Goal: Task Accomplishment & Management: Use online tool/utility

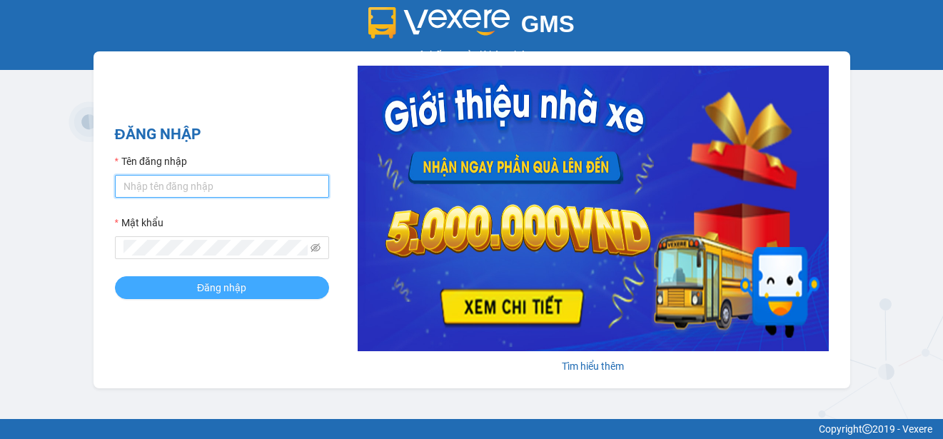
type input "ttngoc.halan"
click at [196, 288] on button "Đăng nhập" at bounding box center [222, 287] width 214 height 23
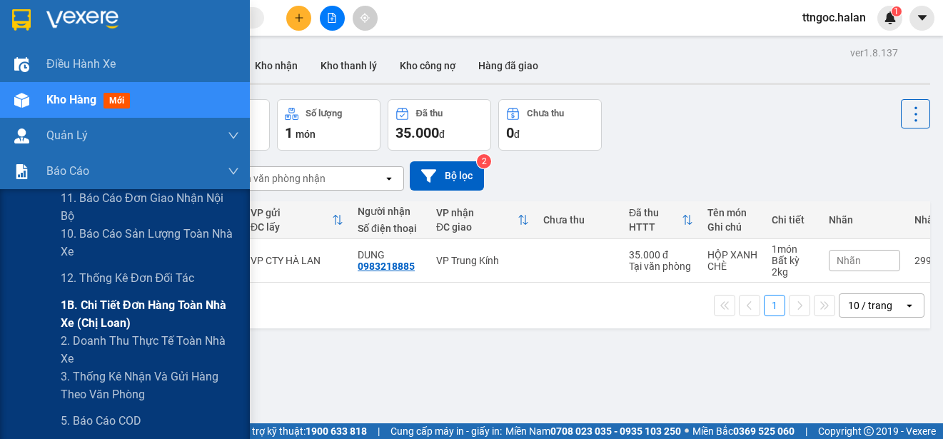
click at [121, 316] on span "1B. Chi tiết đơn hàng toàn nhà xe (chị loan)" at bounding box center [150, 314] width 178 height 36
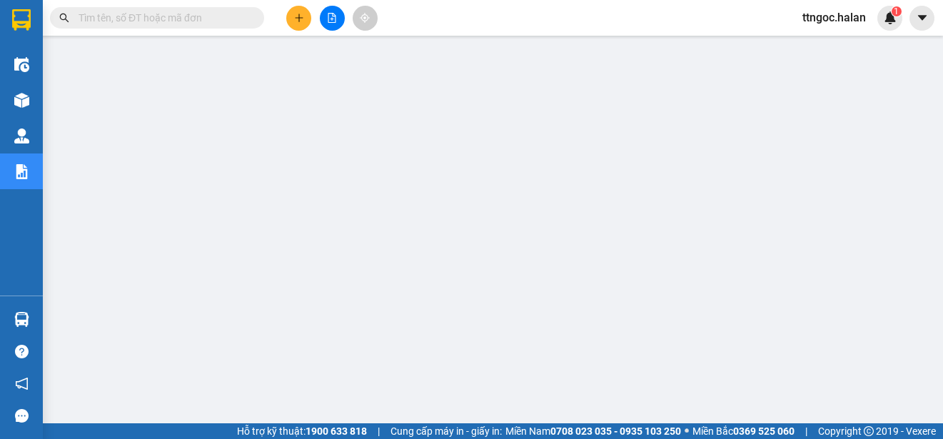
click at [148, 15] on input "text" at bounding box center [163, 18] width 168 height 16
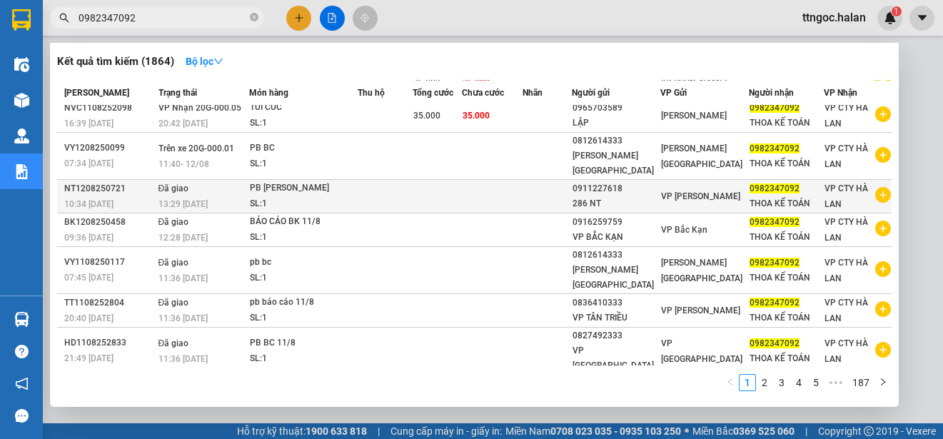
scroll to position [76, 0]
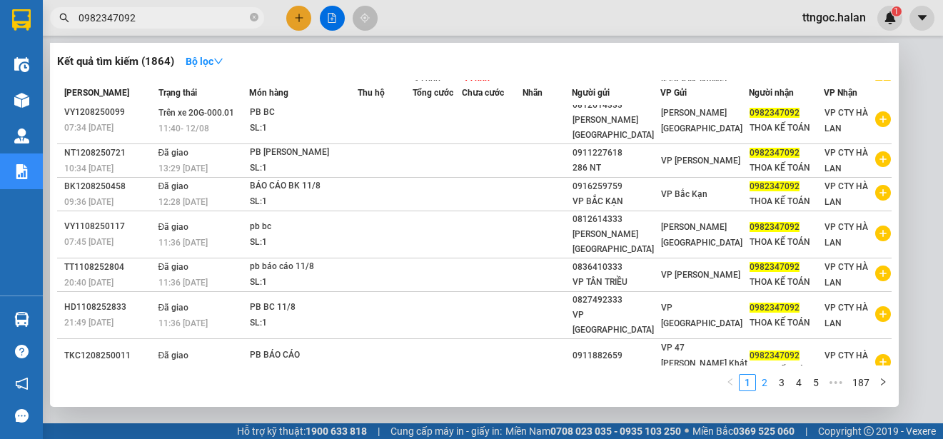
type input "0982347092"
click at [765, 381] on link "2" at bounding box center [765, 383] width 16 height 16
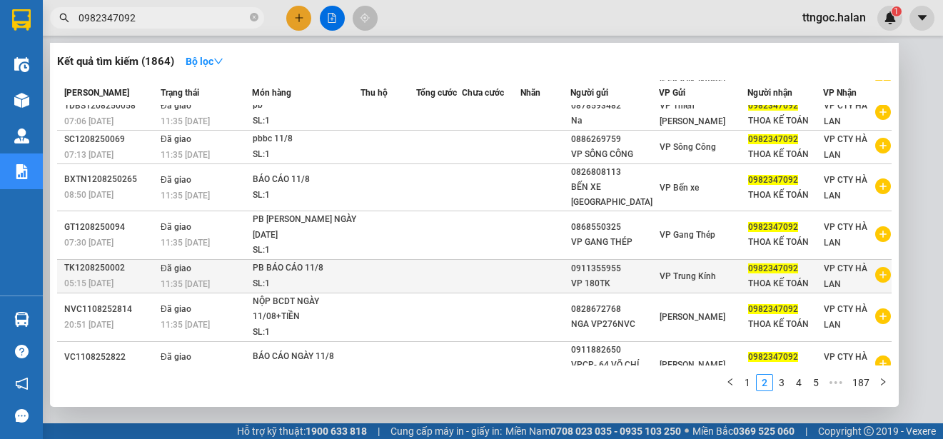
click at [658, 276] on div "VP 180TK" at bounding box center [614, 283] width 87 height 15
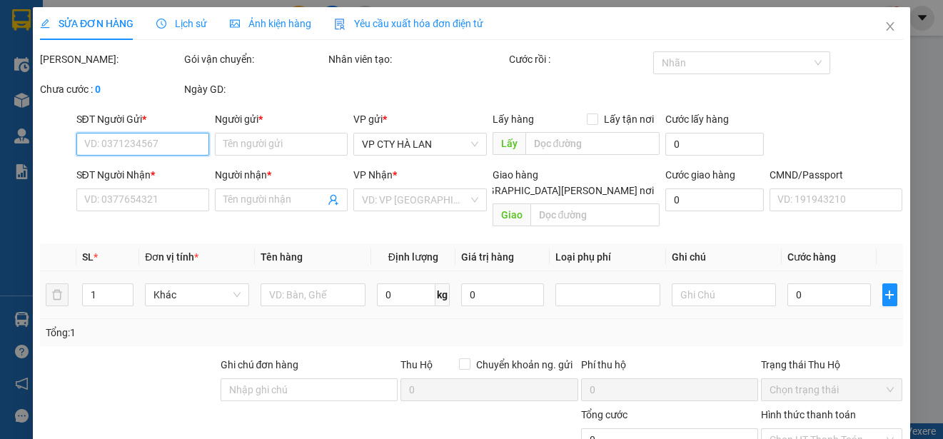
type input "0911355955"
type input "VP 180TK"
type input "0982347092"
type input "THOA KẾ TOÁN"
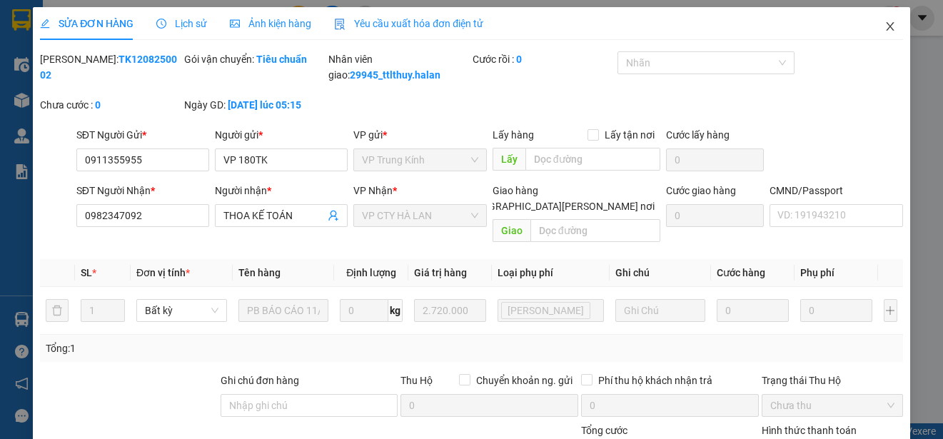
click at [883, 21] on span "Close" at bounding box center [890, 27] width 40 height 40
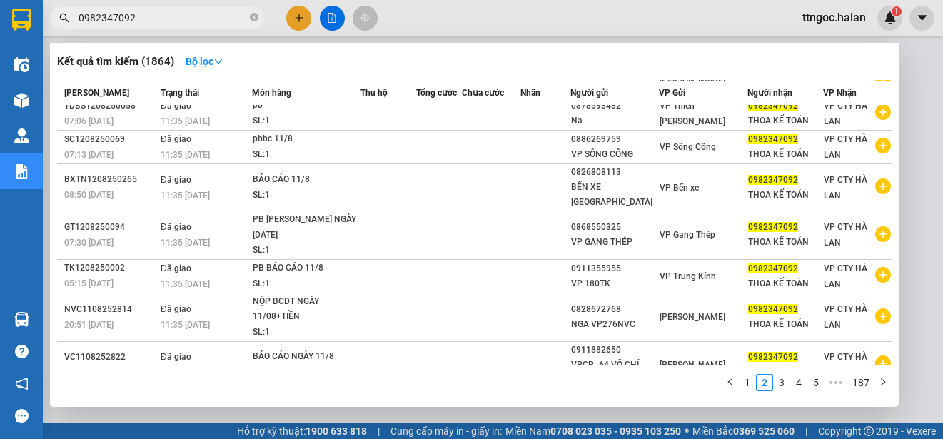
click at [152, 16] on input "0982347092" at bounding box center [163, 18] width 168 height 16
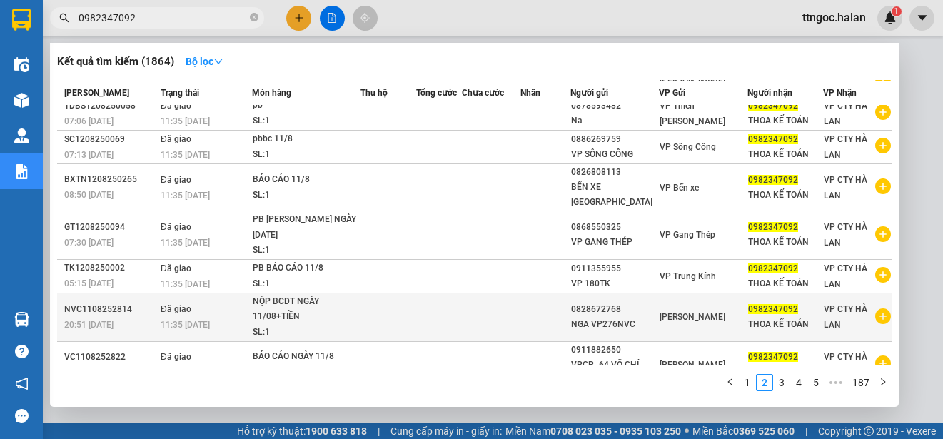
click at [678, 312] on span "VP Nguyễn Văn Cừ" at bounding box center [693, 317] width 66 height 10
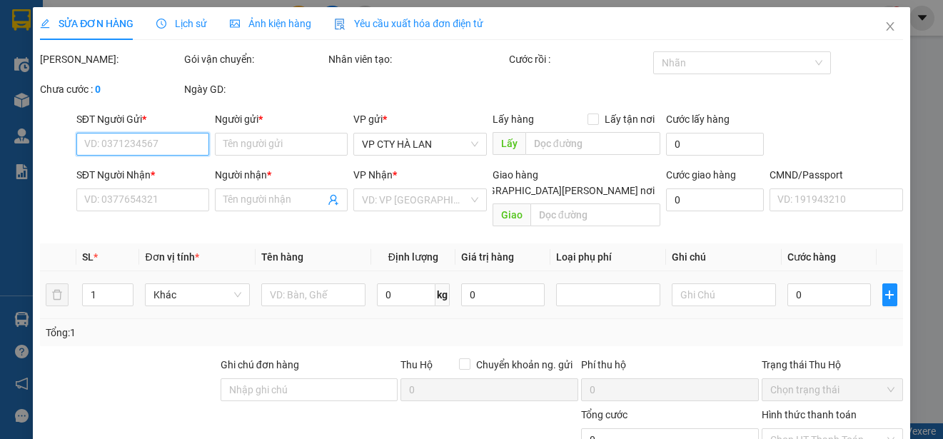
type input "0828672768"
type input "NGA VP276NVC"
type input "0982347092"
type input "THOA KẾ TOÁN"
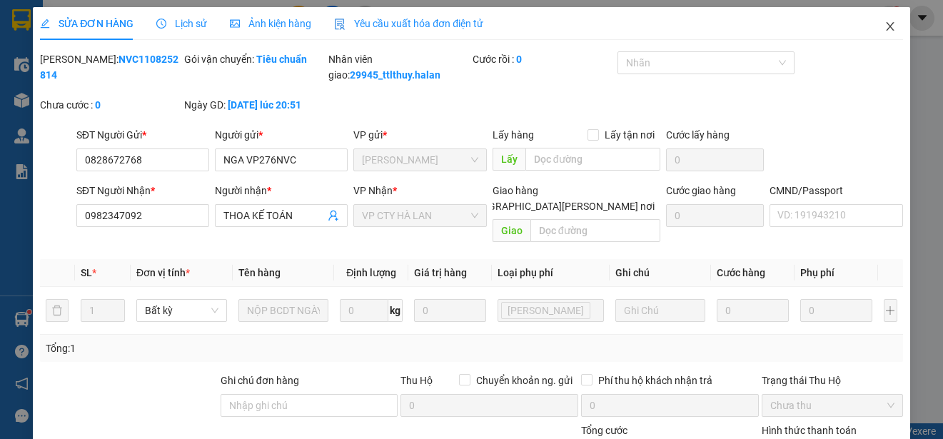
click at [886, 25] on icon "close" at bounding box center [890, 26] width 8 height 9
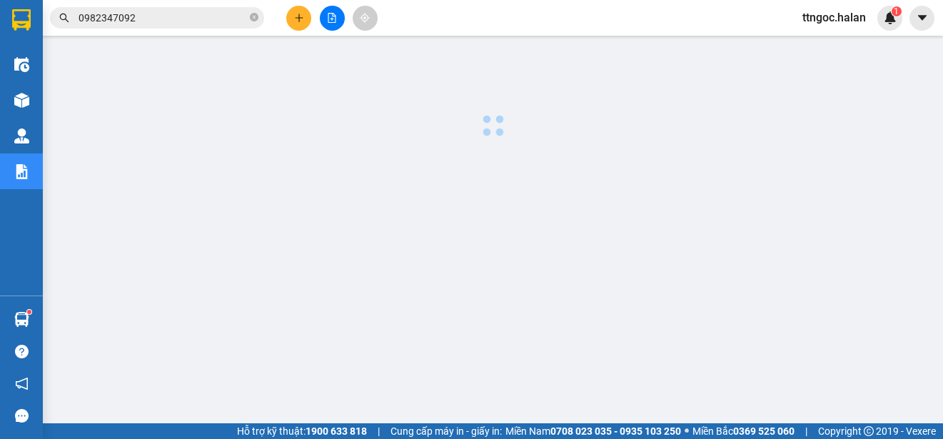
click at [142, 21] on input "0982347092" at bounding box center [163, 18] width 168 height 16
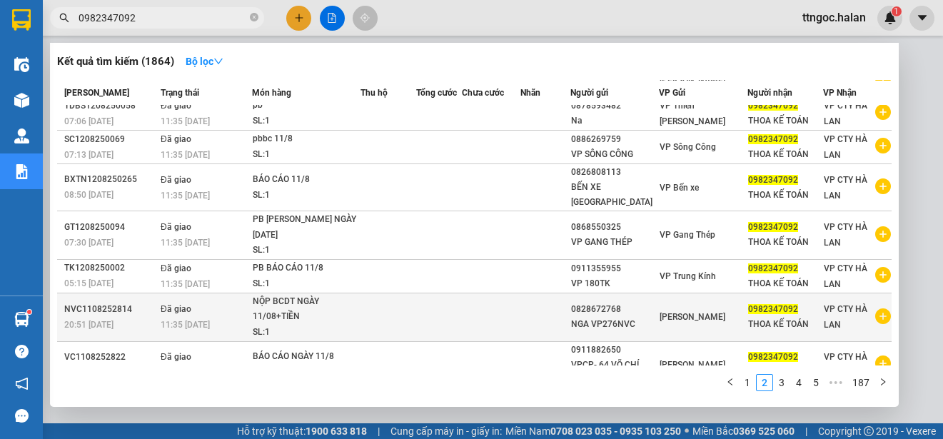
scroll to position [119, 0]
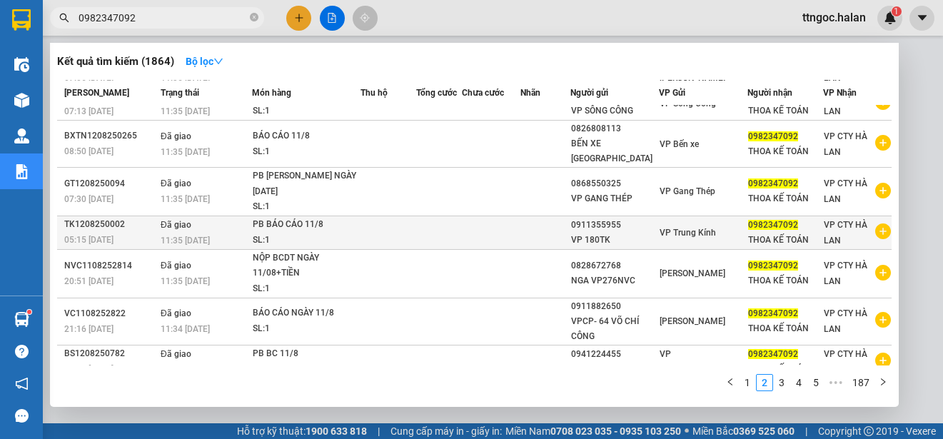
click at [705, 228] on span "VP Trung Kính" at bounding box center [688, 233] width 56 height 10
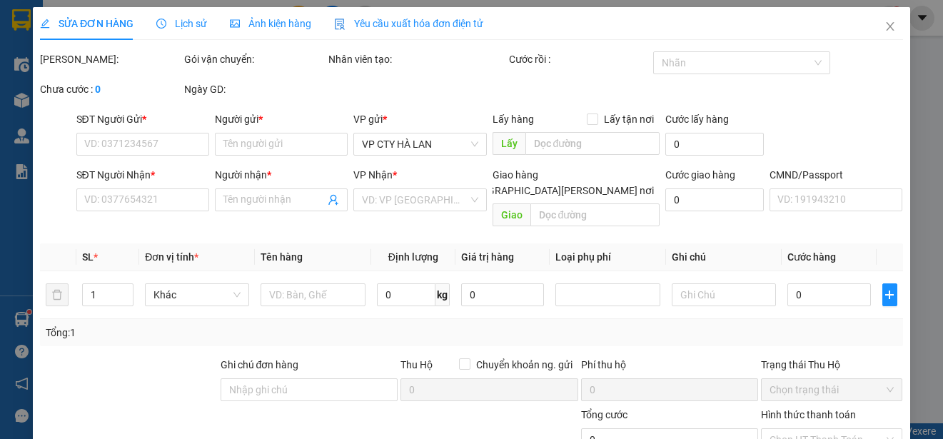
type input "0911355955"
type input "VP 180TK"
type input "0982347092"
type input "THOA KẾ TOÁN"
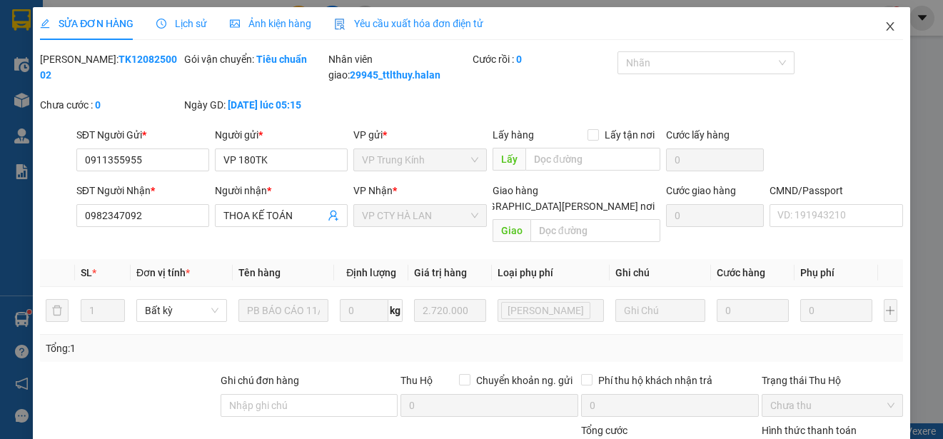
click at [885, 25] on icon "close" at bounding box center [890, 26] width 11 height 11
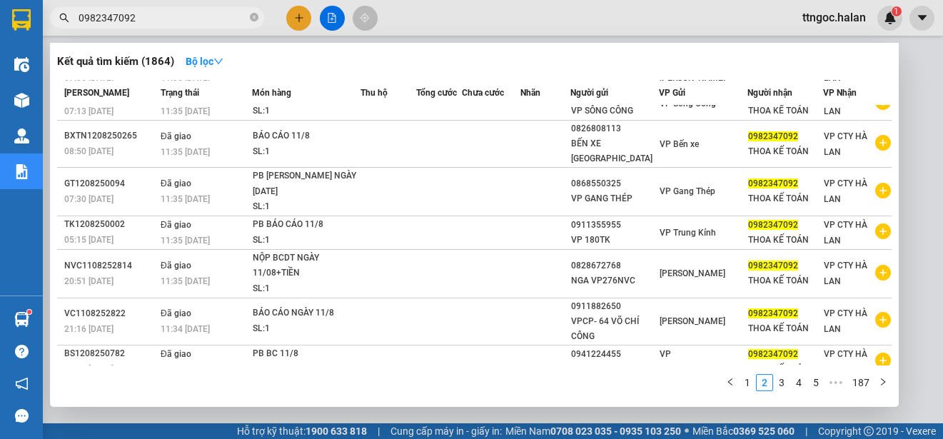
click at [185, 11] on input "0982347092" at bounding box center [163, 18] width 168 height 16
click at [782, 382] on link "3" at bounding box center [782, 383] width 16 height 16
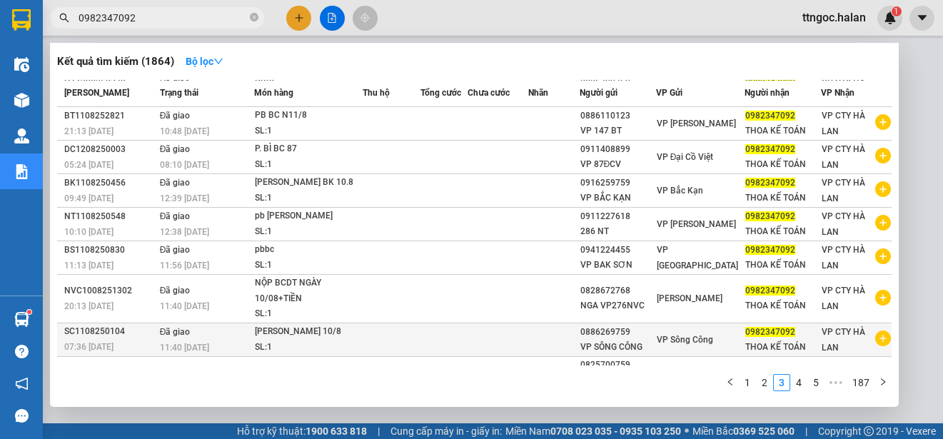
scroll to position [104, 0]
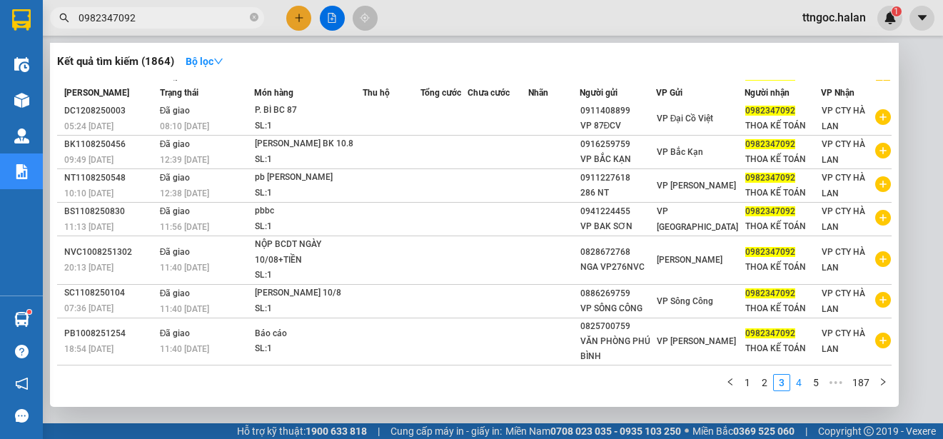
click at [794, 381] on link "4" at bounding box center [799, 383] width 16 height 16
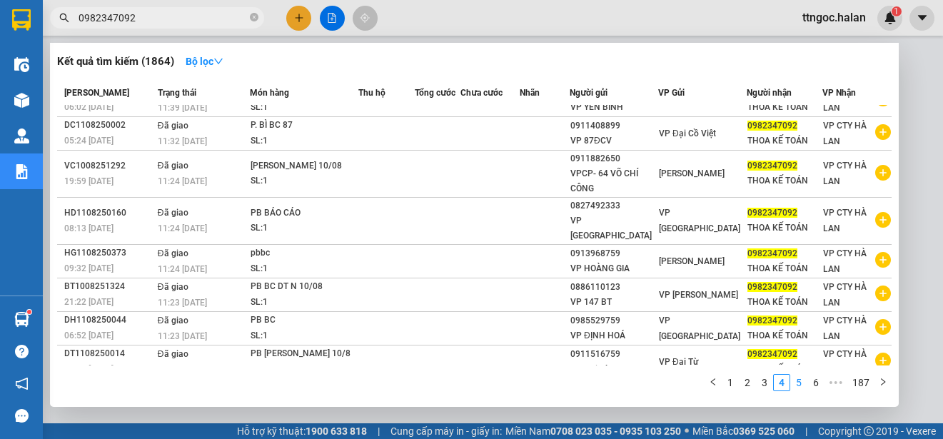
click at [800, 388] on link "5" at bounding box center [799, 383] width 16 height 16
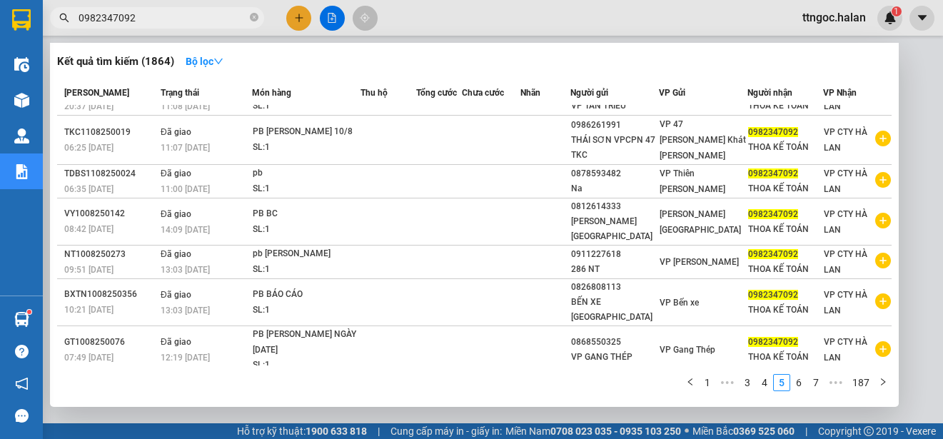
scroll to position [0, 0]
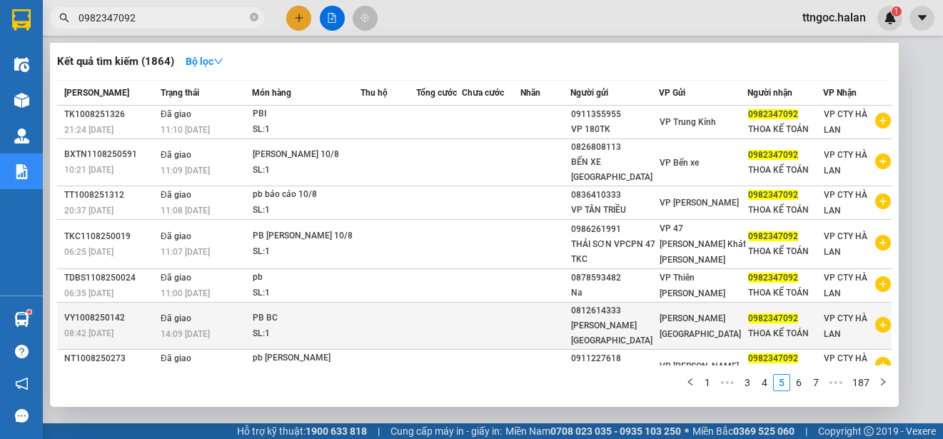
click at [683, 313] on span "VP Vĩnh Yên" at bounding box center [700, 326] width 81 height 26
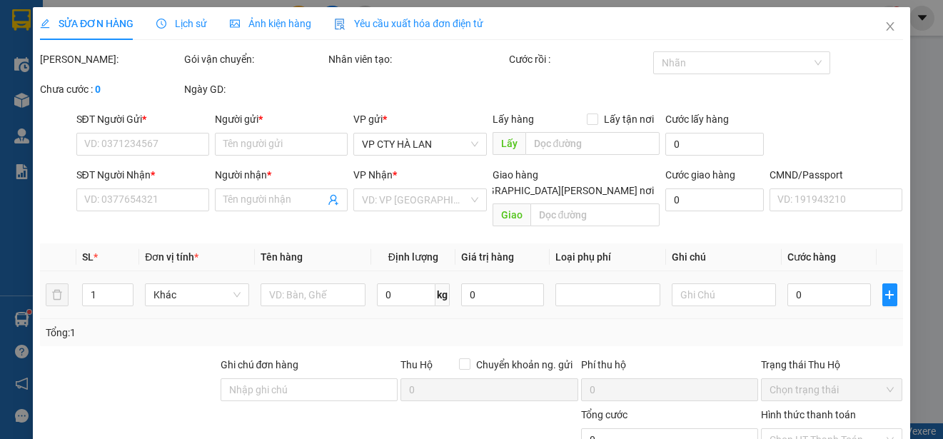
type input "0812614333"
type input "VP VĨNH YÊN"
type input "0982347092"
type input "THOA KẾ TOÁN"
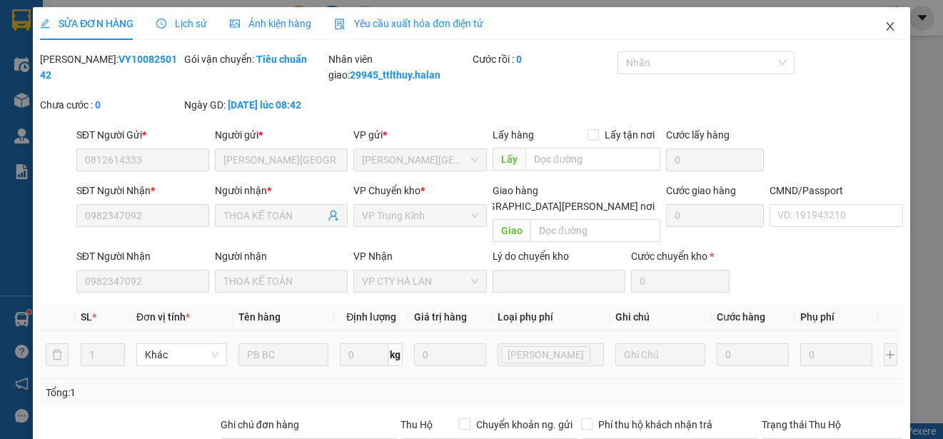
click at [872, 24] on span "Close" at bounding box center [890, 27] width 40 height 40
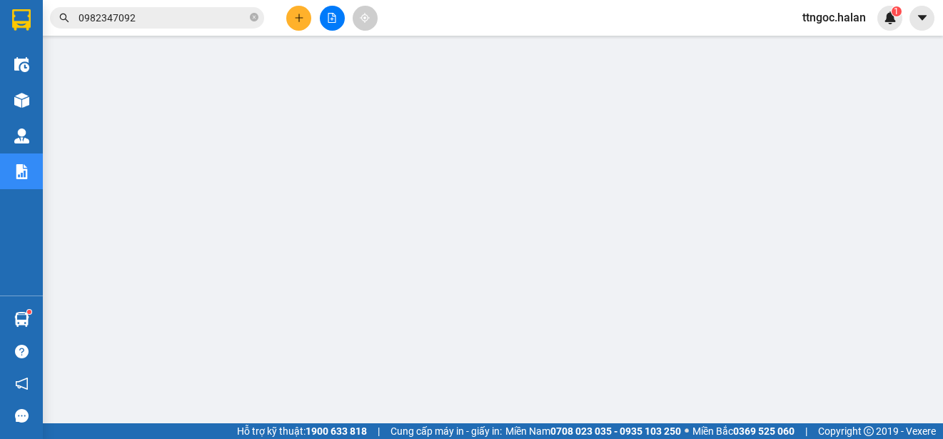
click at [159, 19] on input "0982347092" at bounding box center [163, 18] width 168 height 16
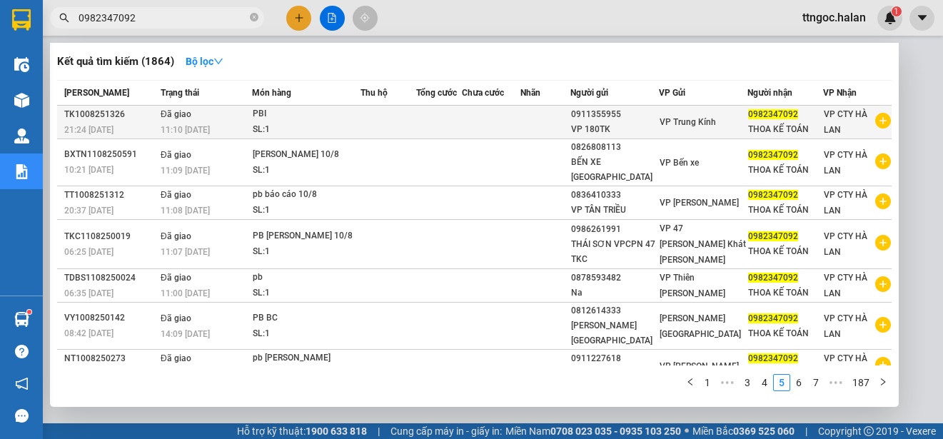
click at [678, 121] on span "VP Trung Kính" at bounding box center [688, 122] width 56 height 10
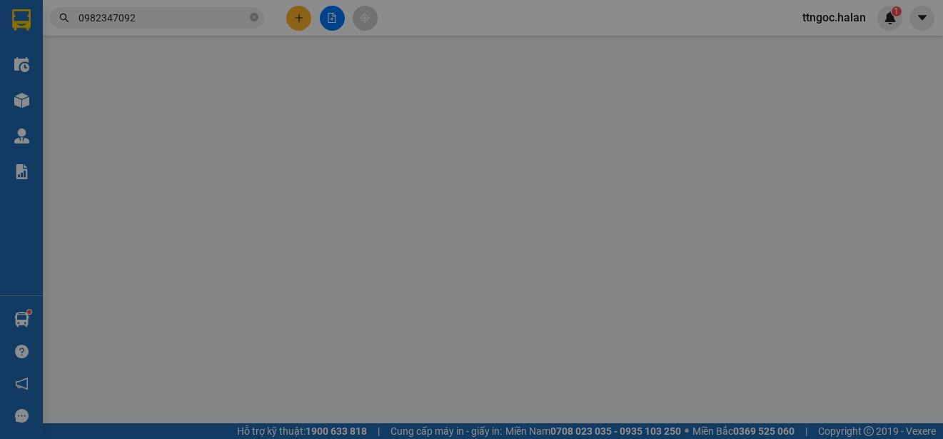
type input "0911355955"
type input "VP 180TK"
type input "0982347092"
type input "THOA KẾ TOÁN"
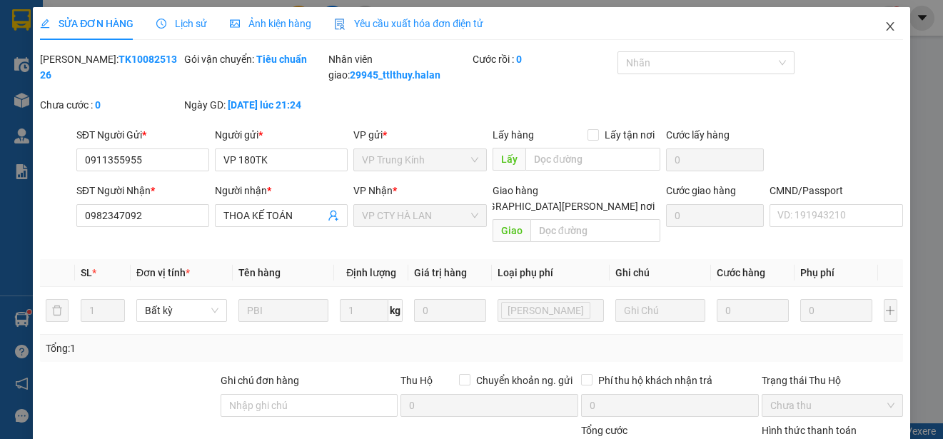
click at [885, 24] on icon "close" at bounding box center [890, 26] width 11 height 11
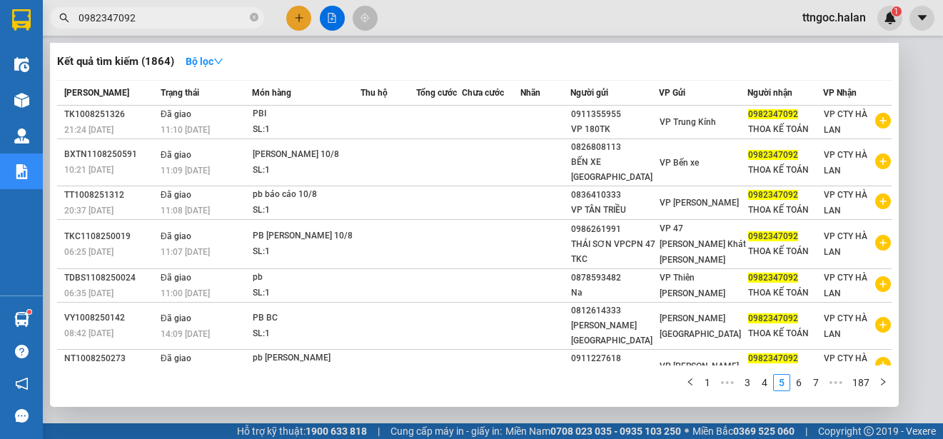
click at [163, 25] on input "0982347092" at bounding box center [163, 18] width 168 height 16
click at [713, 383] on link "1" at bounding box center [708, 383] width 16 height 16
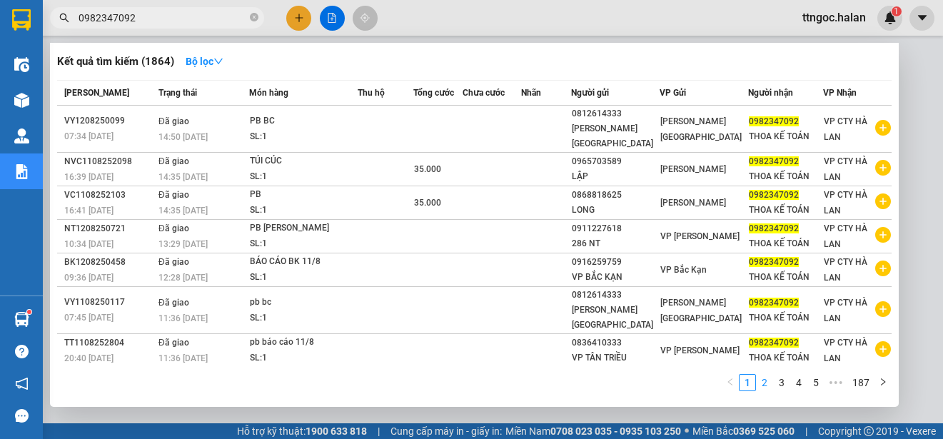
click at [766, 379] on link "2" at bounding box center [765, 383] width 16 height 16
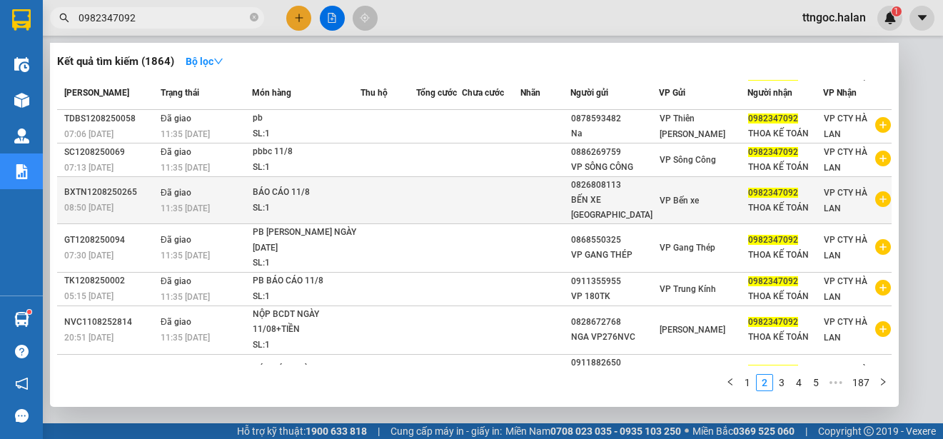
scroll to position [71, 0]
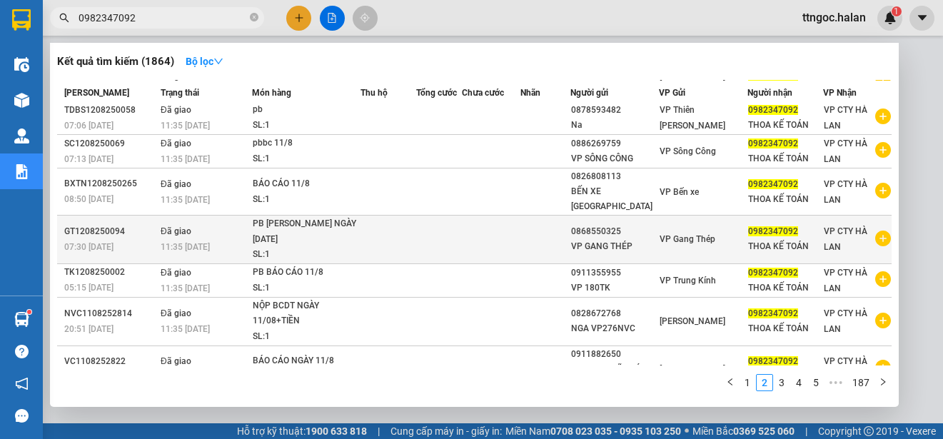
click at [520, 247] on td at bounding box center [491, 240] width 59 height 49
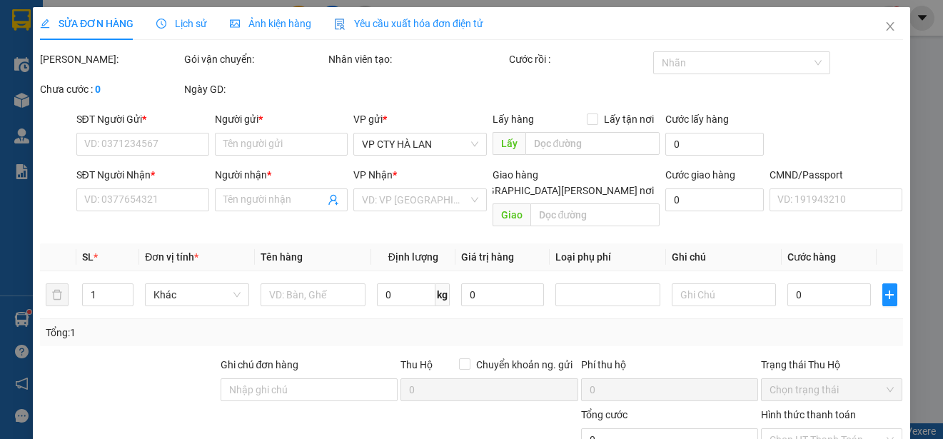
type input "0868550325"
type input "VP GANG THÉP"
type input "0982347092"
type input "THOA KẾ TOÁN"
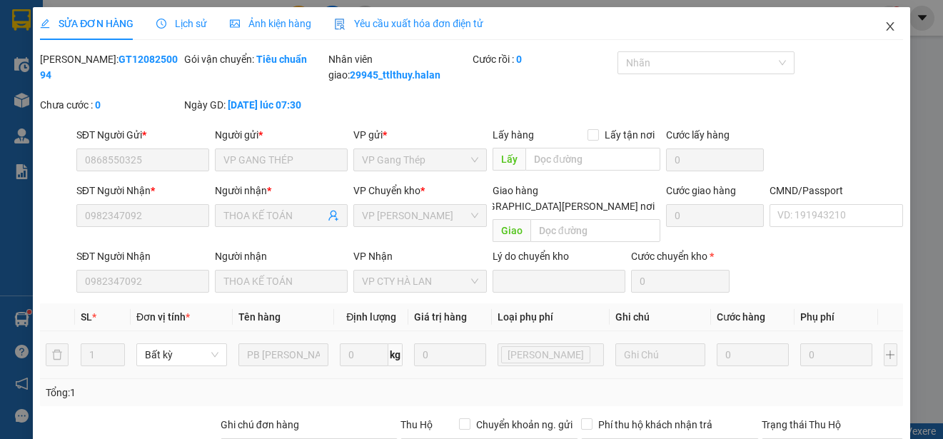
click at [886, 26] on icon "close" at bounding box center [890, 26] width 8 height 9
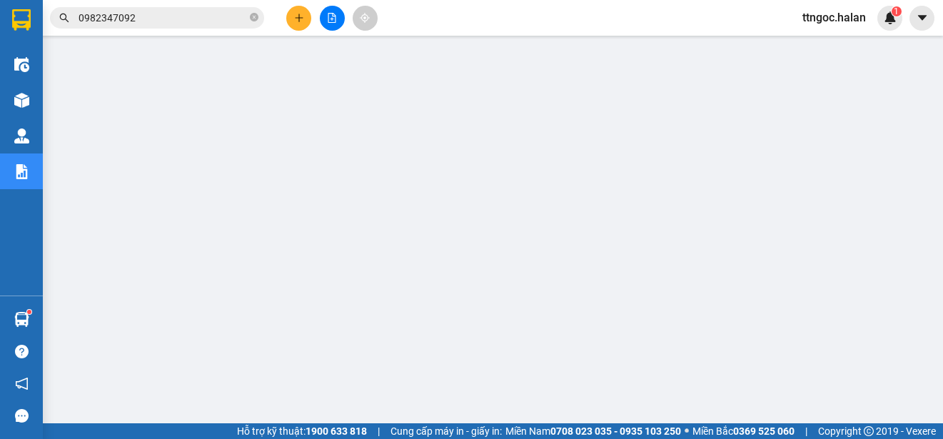
scroll to position [22, 0]
